Goal: Information Seeking & Learning: Learn about a topic

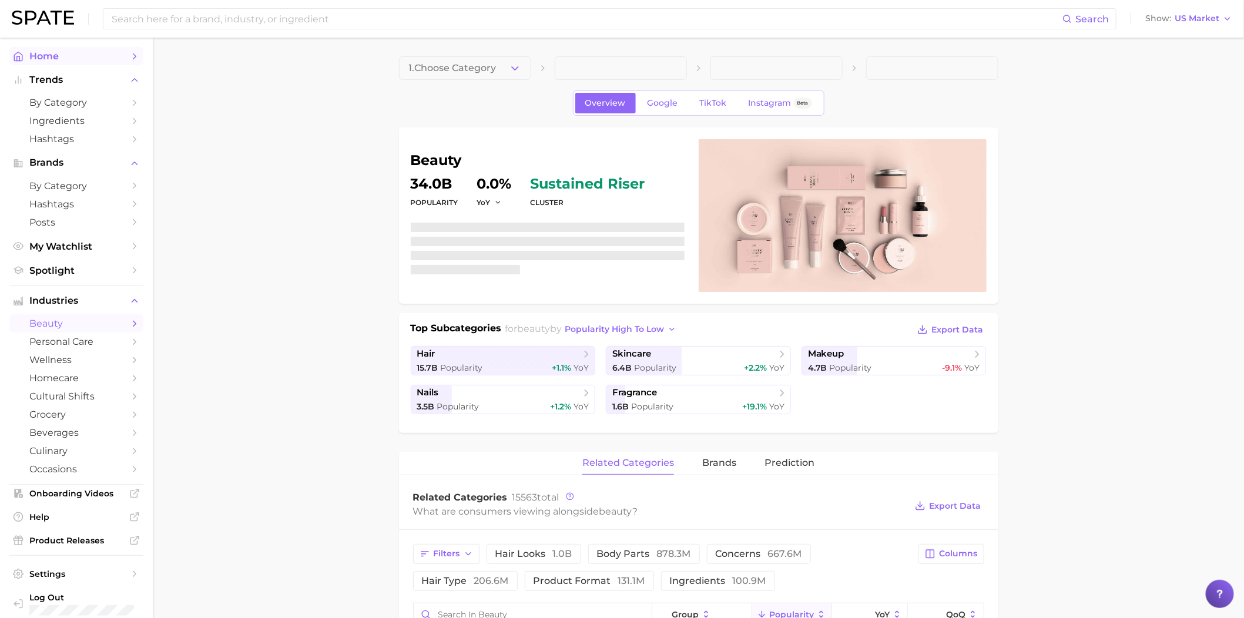
click at [52, 52] on span "Home" at bounding box center [76, 56] width 94 height 11
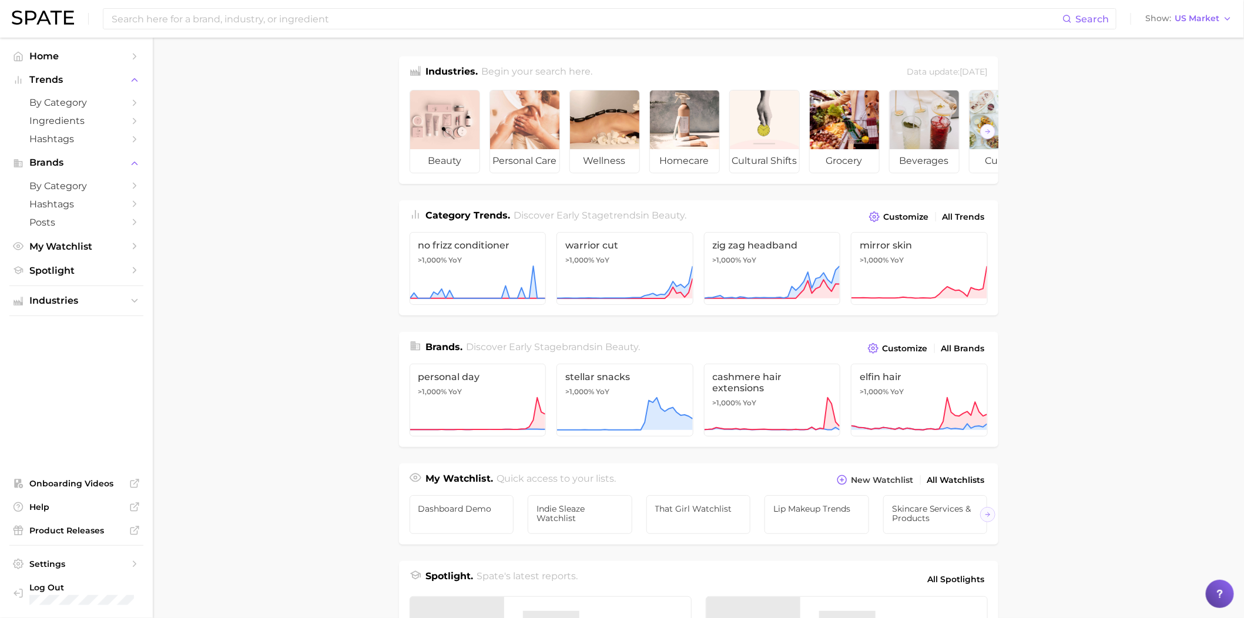
scroll to position [337, 0]
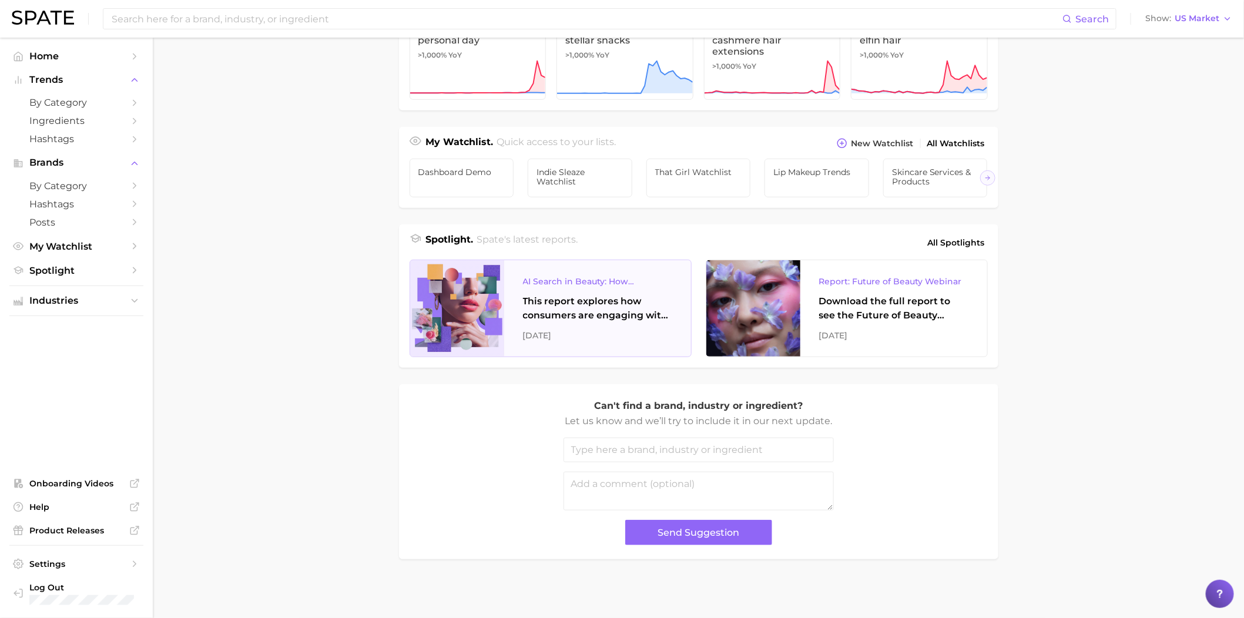
click at [475, 266] on div at bounding box center [457, 308] width 94 height 96
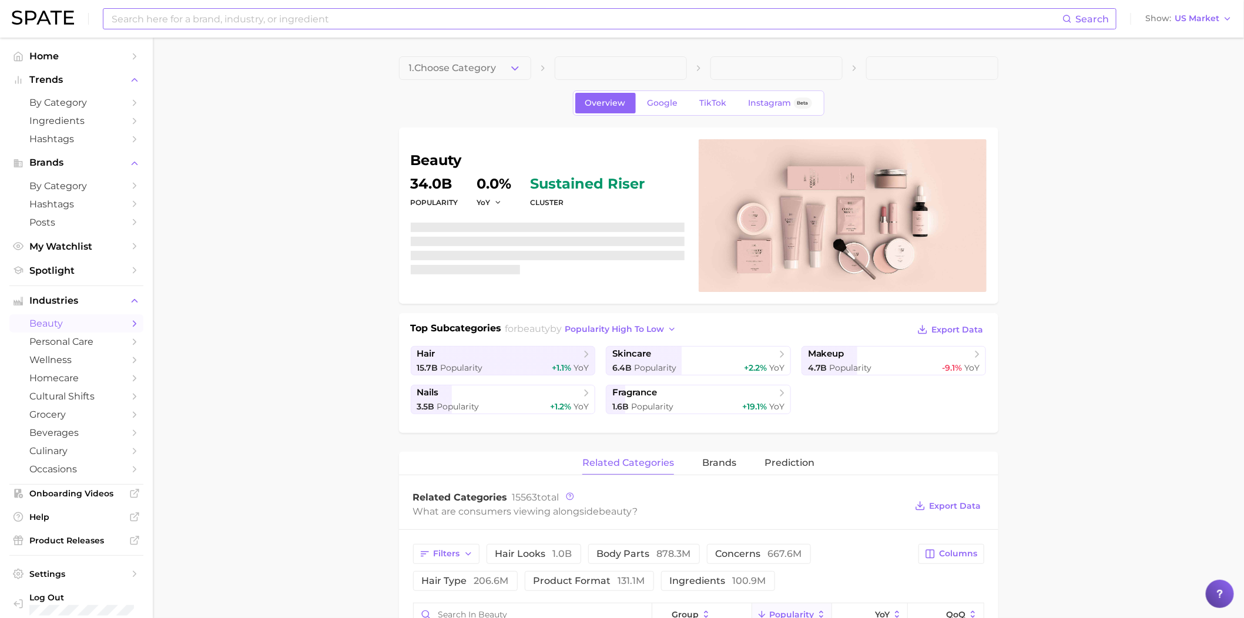
click at [303, 26] on input at bounding box center [586, 19] width 952 height 20
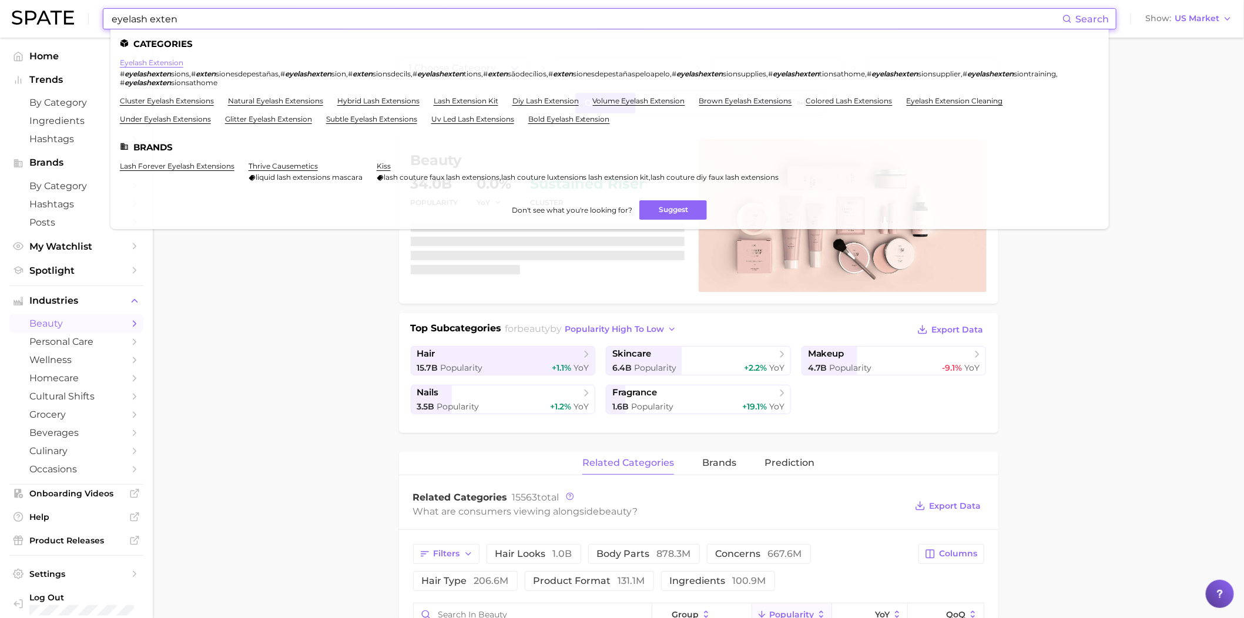
type input "eyelash exten"
click at [161, 63] on link "eyelash extension" at bounding box center [151, 62] width 63 height 9
